Goal: Information Seeking & Learning: Understand process/instructions

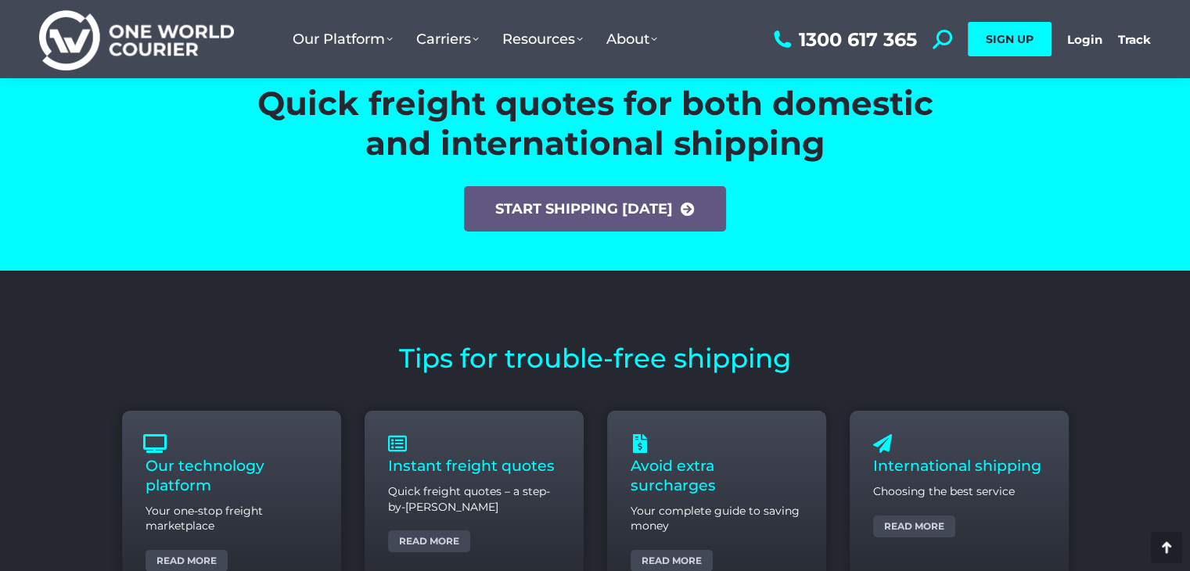
scroll to position [5736, 0]
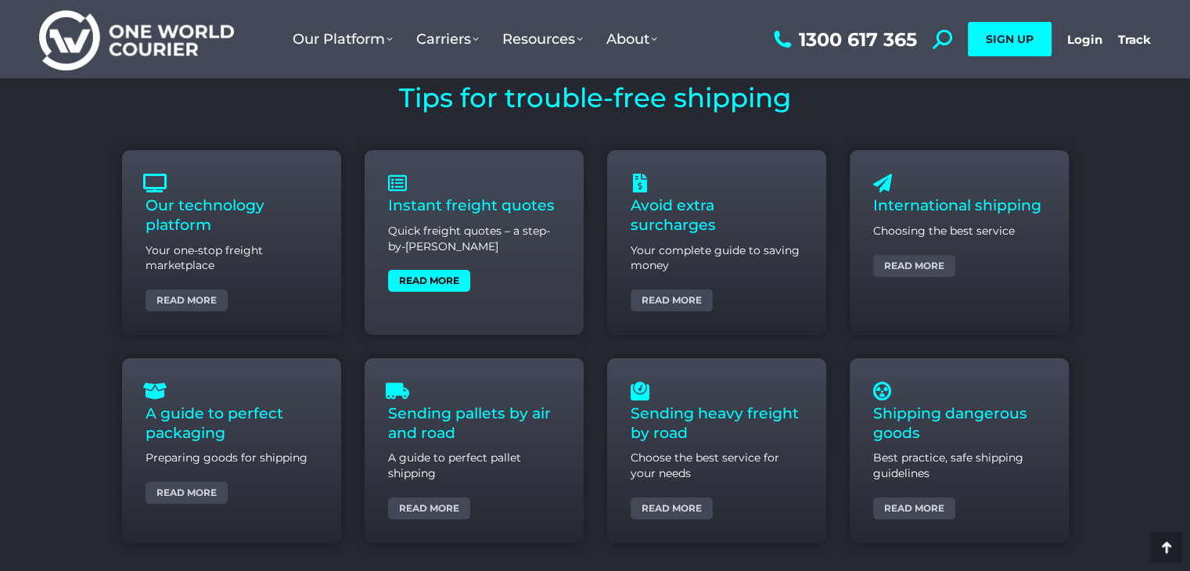
click at [416, 282] on link "Read more" at bounding box center [429, 281] width 82 height 22
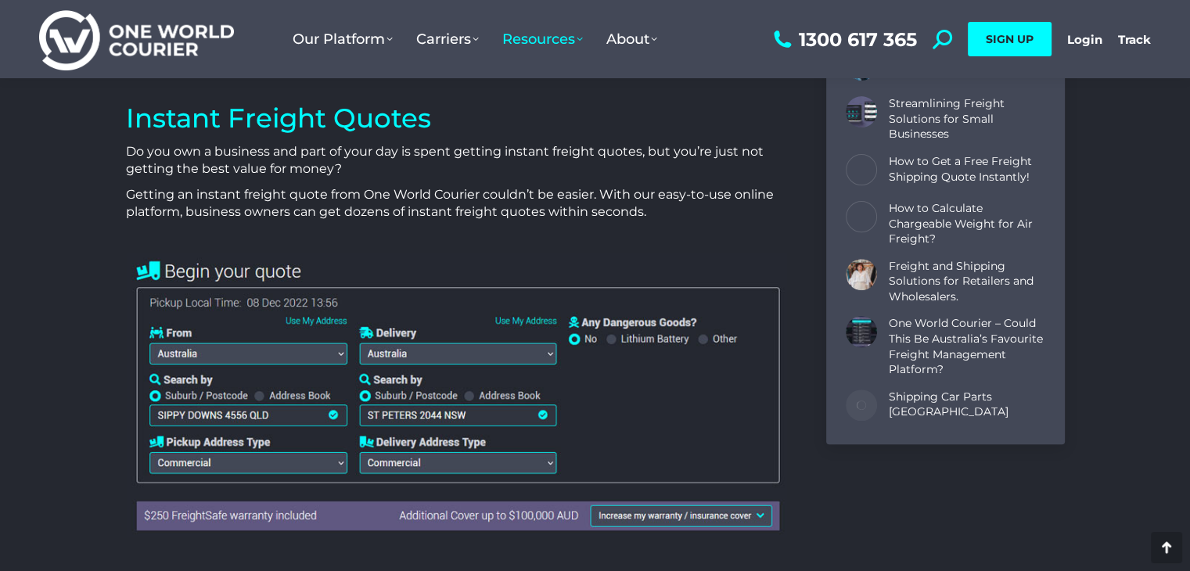
scroll to position [521, 0]
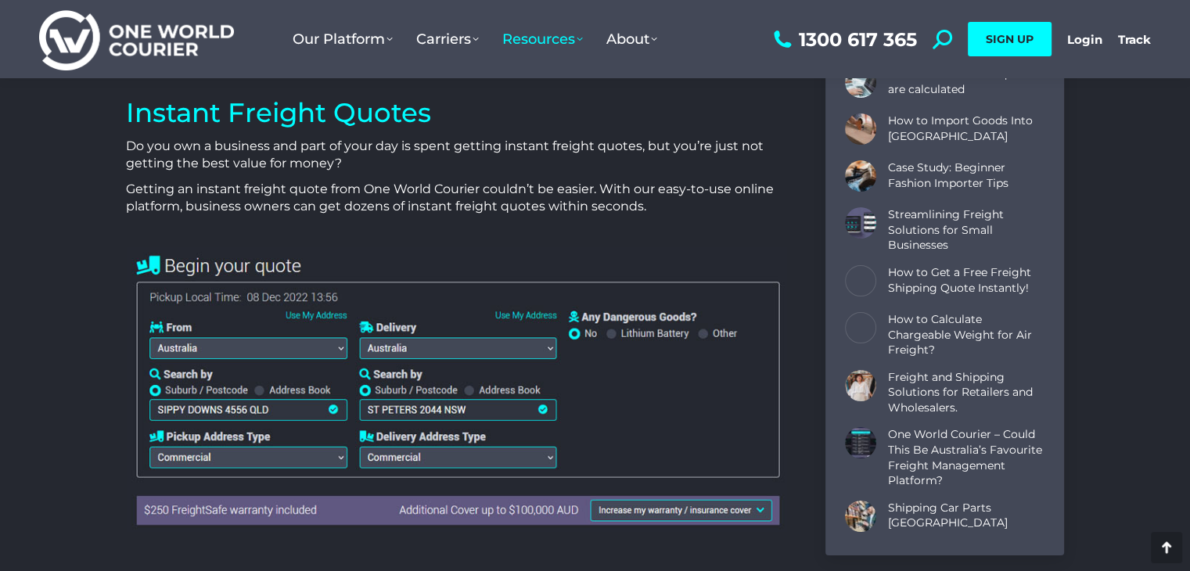
click at [273, 411] on img at bounding box center [456, 388] width 661 height 285
click at [185, 411] on img at bounding box center [456, 388] width 661 height 285
click at [286, 407] on img at bounding box center [456, 388] width 661 height 285
click at [192, 404] on img at bounding box center [456, 388] width 661 height 285
click at [340, 453] on img at bounding box center [456, 388] width 661 height 285
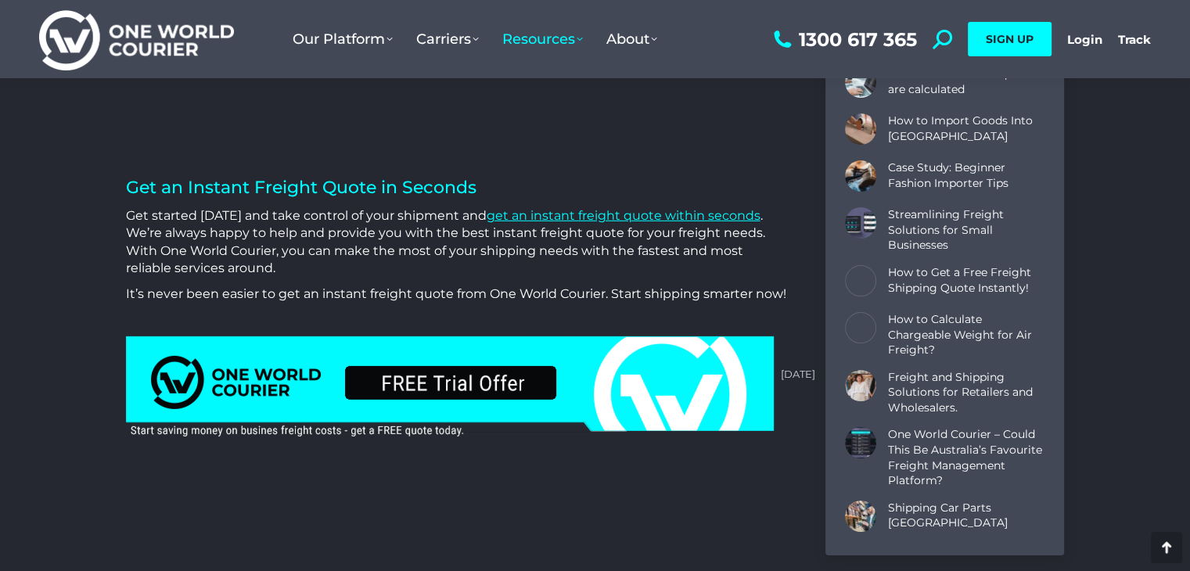
scroll to position [4694, 0]
